Goal: Task Accomplishment & Management: Use online tool/utility

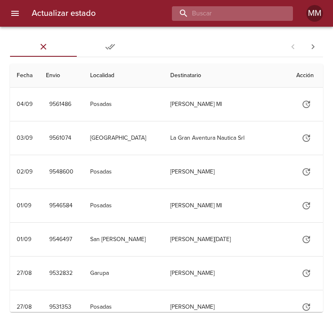
click at [265, 12] on input "buscar" at bounding box center [225, 13] width 107 height 15
type input "268687"
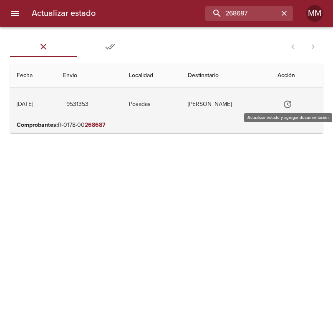
click at [293, 101] on icon "Tabla de envíos del cliente" at bounding box center [288, 104] width 10 height 10
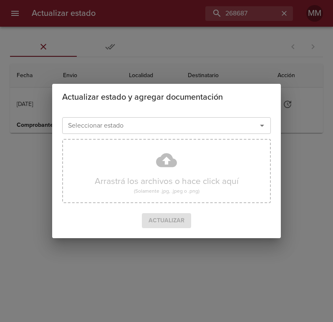
click at [245, 137] on div "Arrastrá los archivos o hace click aquí (Solamente .jpg, .jpeg o .png)" at bounding box center [166, 175] width 209 height 78
click at [258, 127] on icon "Abrir" at bounding box center [262, 126] width 10 height 10
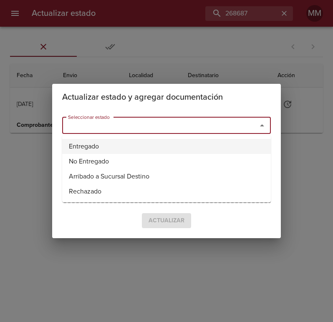
click at [115, 147] on li "Entregado" at bounding box center [166, 146] width 209 height 15
type input "Entregado"
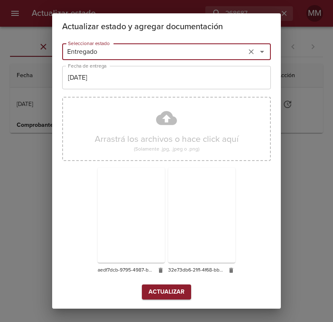
scroll to position [4, 0]
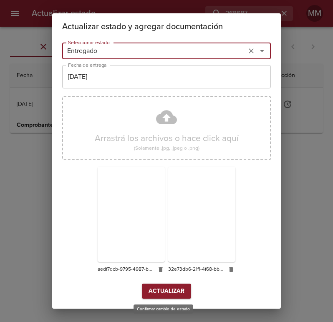
click at [161, 285] on button "Actualizar" at bounding box center [166, 291] width 49 height 15
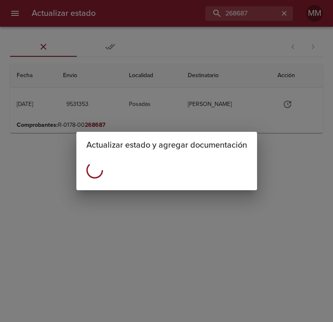
scroll to position [0, 0]
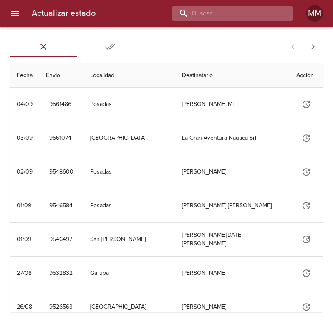
click at [242, 10] on input "buscar" at bounding box center [225, 13] width 107 height 15
type input "1"
type input "268837"
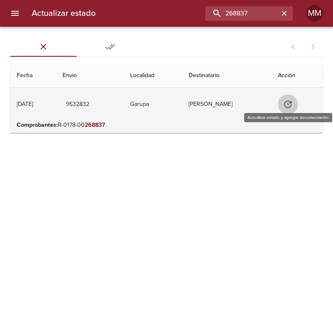
click at [298, 99] on button "Tabla de envíos del cliente" at bounding box center [288, 104] width 20 height 20
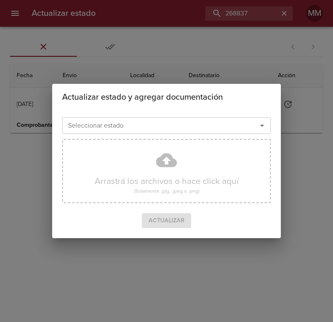
click at [191, 127] on input "Seleccionar estado" at bounding box center [154, 126] width 179 height 12
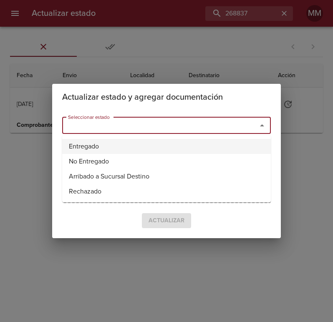
click at [134, 147] on li "Entregado" at bounding box center [166, 146] width 209 height 15
type input "Entregado"
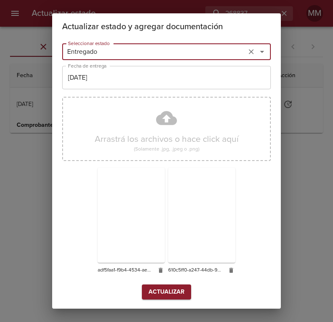
scroll to position [4, 0]
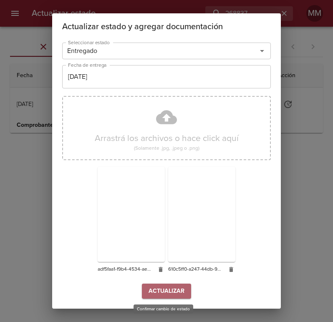
click at [164, 291] on span "Actualizar" at bounding box center [167, 292] width 36 height 10
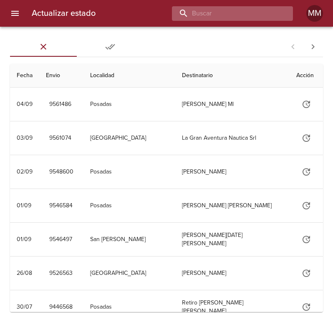
click at [246, 16] on input "buscar" at bounding box center [225, 13] width 107 height 15
type input "268837"
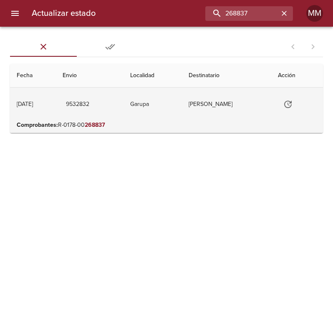
click at [216, 105] on td "[PERSON_NAME]" at bounding box center [226, 104] width 89 height 33
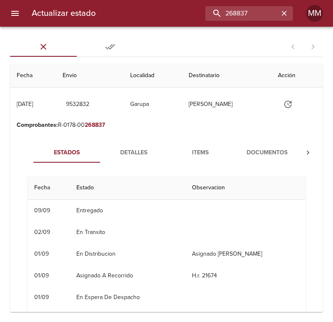
click at [264, 155] on span "Documentos" at bounding box center [267, 153] width 57 height 10
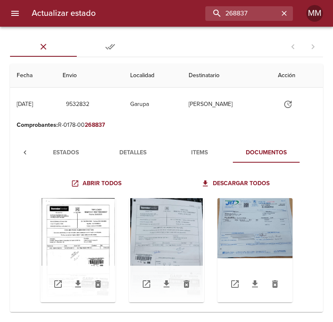
scroll to position [20, 0]
